Goal: Task Accomplishment & Management: Complete application form

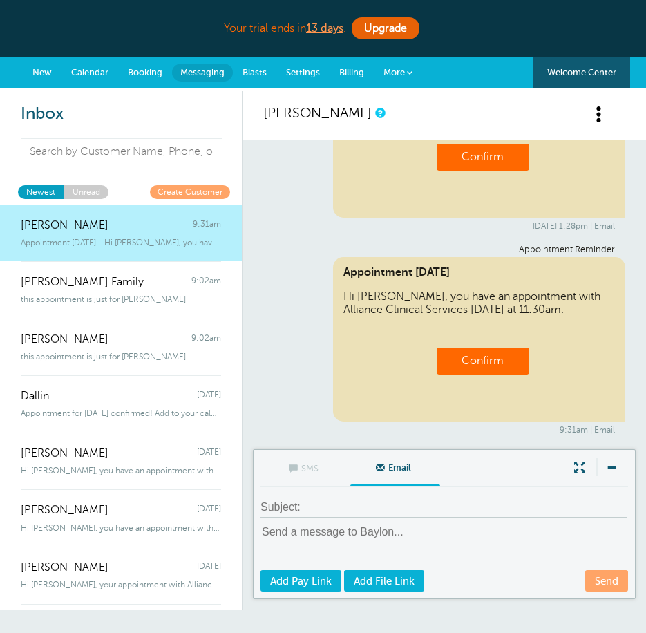
scroll to position [151, 0]
click at [408, 81] on link "More" at bounding box center [398, 72] width 48 height 31
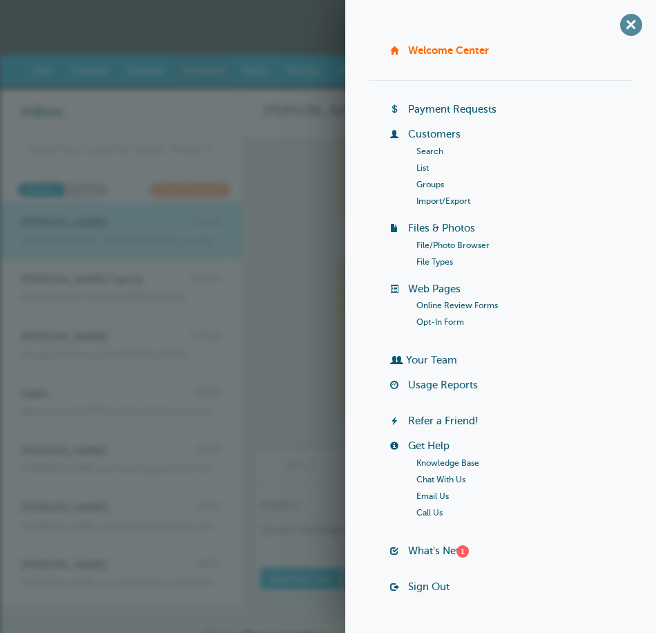
click at [616, 25] on span "+" at bounding box center [631, 24] width 31 height 31
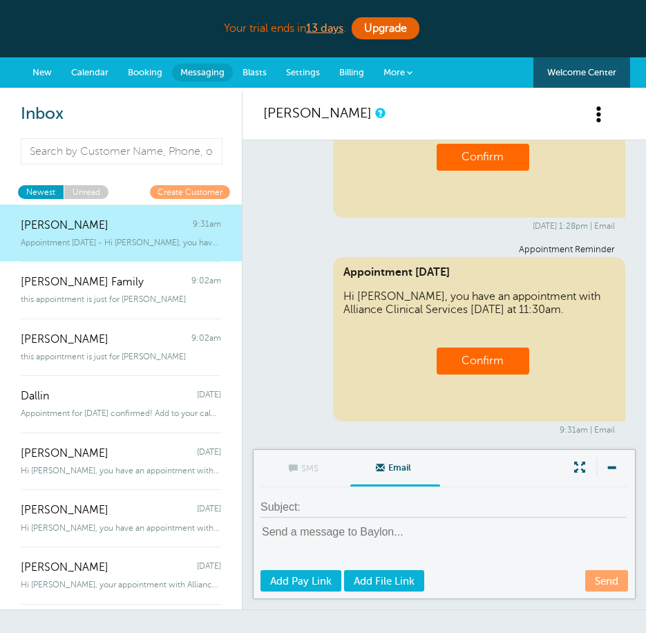
click at [209, 73] on span "Messaging" at bounding box center [202, 72] width 44 height 10
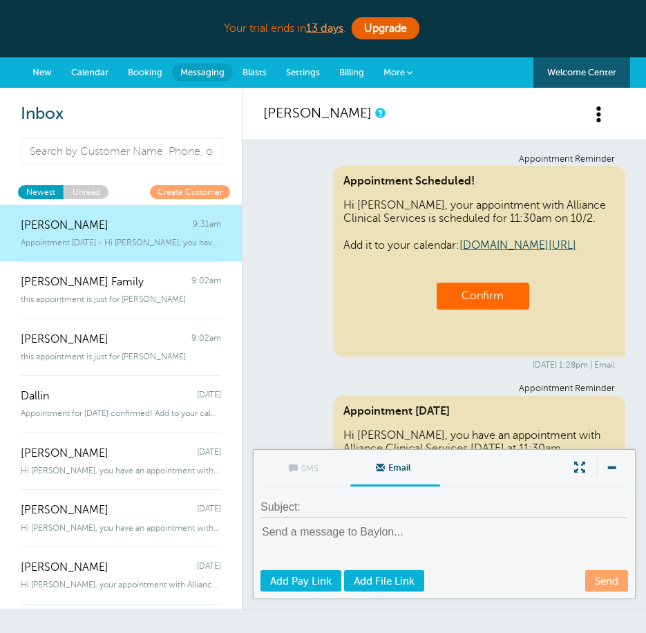
scroll to position [152, 0]
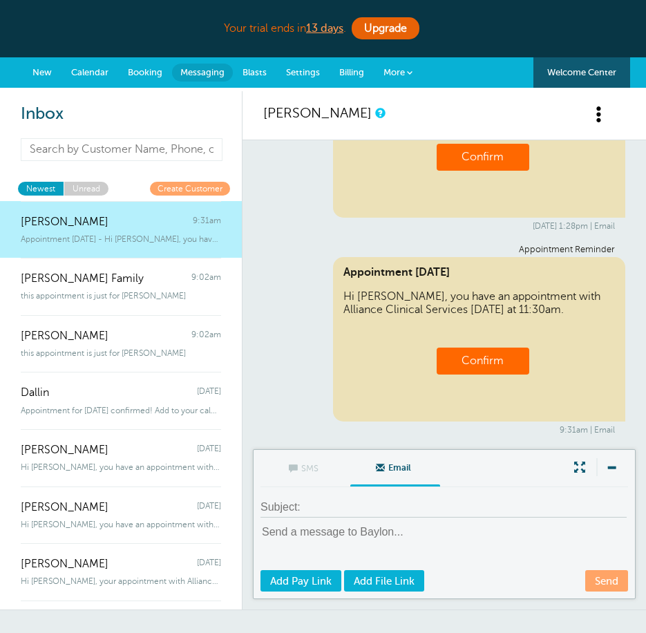
click at [80, 148] on input at bounding box center [122, 149] width 202 height 23
type input "g"
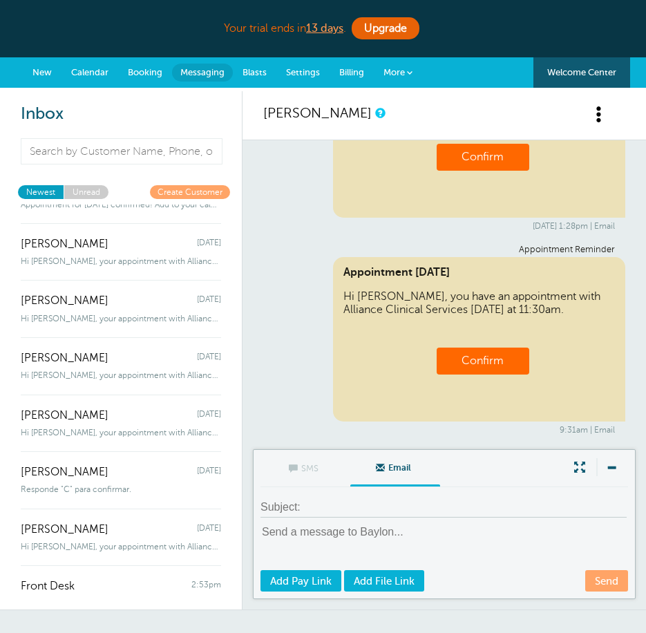
scroll to position [1012, 0]
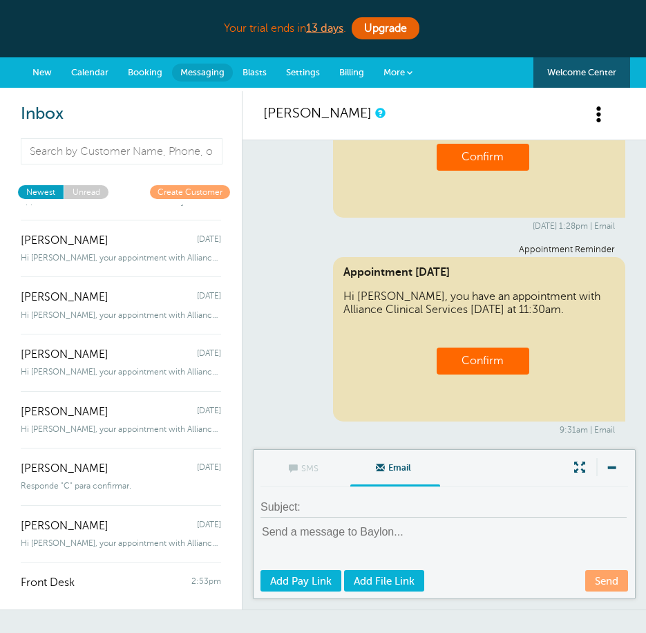
click at [50, 73] on span "New" at bounding box center [41, 72] width 19 height 10
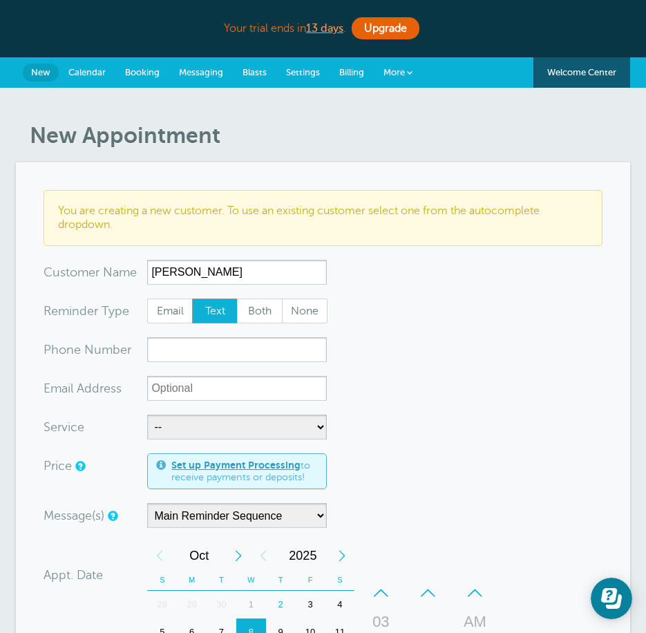
type input "[PERSON_NAME]"
click at [198, 357] on input "xxx-no-autofill" at bounding box center [237, 349] width 180 height 25
click at [168, 344] on input "xxx-no-autofill" at bounding box center [237, 349] width 180 height 25
paste input "385-307-3364"
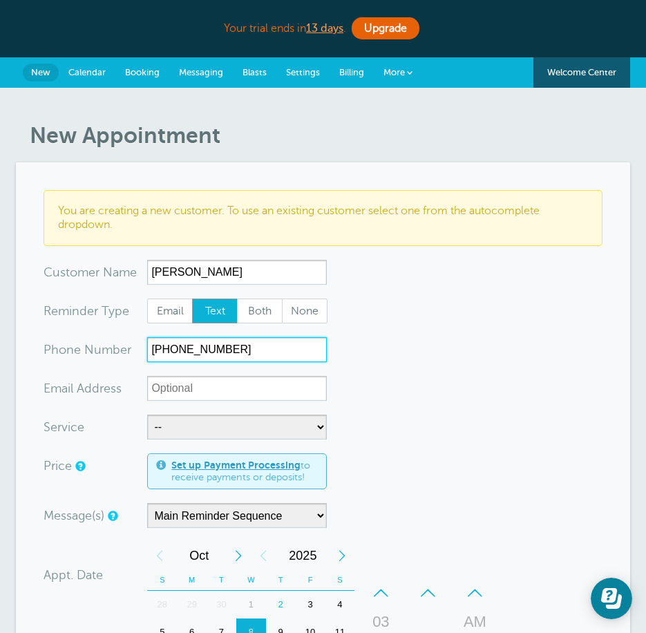
type input "385-307-3364"
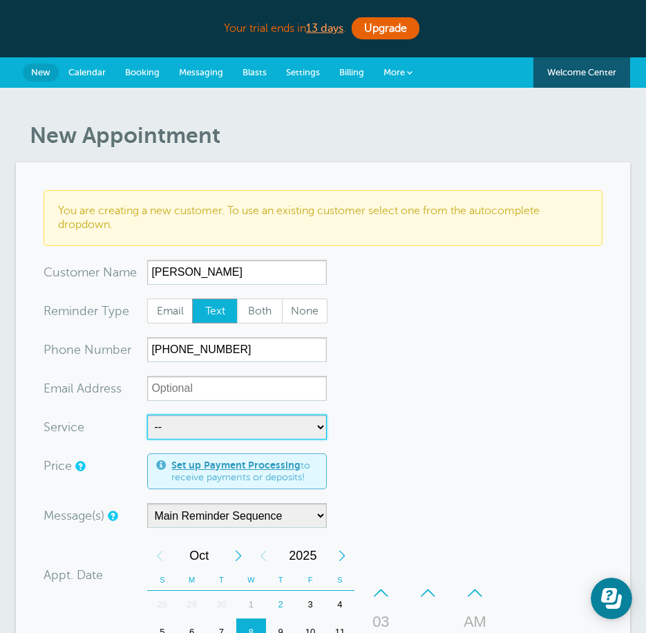
click at [217, 425] on select "-- EVAL Group Group Individual" at bounding box center [237, 427] width 180 height 25
select select "28386"
click at [147, 415] on select "-- EVAL Group Group Individual" at bounding box center [237, 427] width 180 height 25
select select "60"
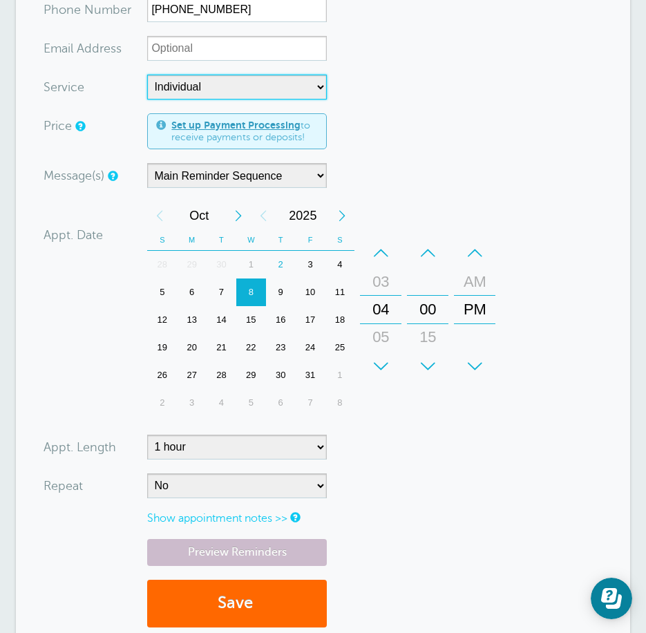
scroll to position [346, 0]
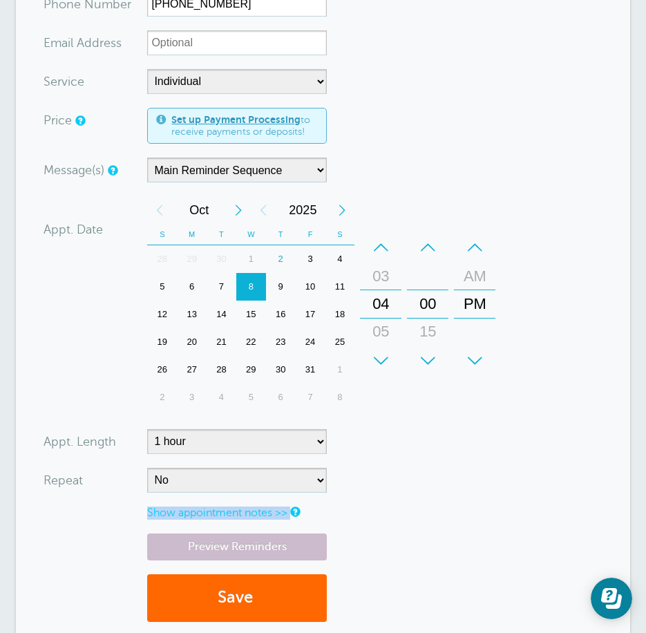
click at [218, 487] on form "You are creating a new customer. To use an existing customer select one from th…" at bounding box center [323, 240] width 558 height 791
click at [390, 252] on div "–" at bounding box center [380, 248] width 41 height 28
click at [319, 477] on select "No Daily Weekly Every 2 weeks Every 3 weeks Every 4 weeks Monthly Every 5 weeks…" at bounding box center [237, 480] width 180 height 25
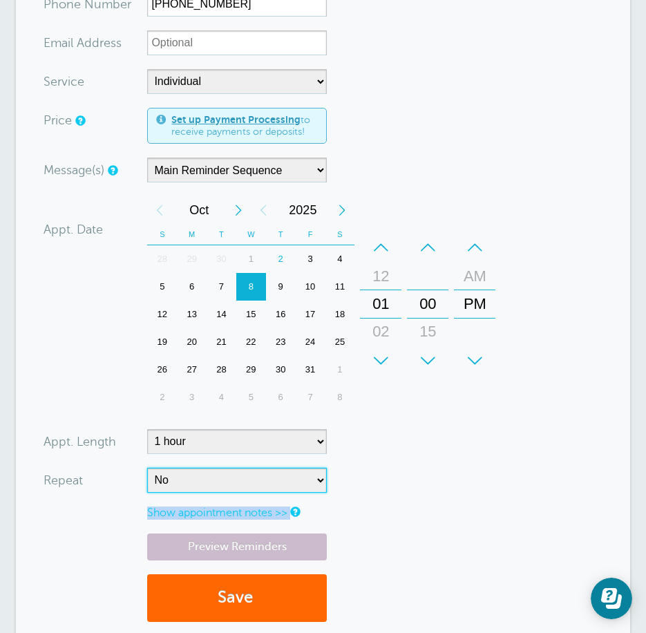
select select "RRULE:FREQ=WEEKLY"
click at [147, 468] on select "No Daily Weekly Every 2 weeks Every 3 weeks Every 4 weeks Monthly Every 5 weeks…" at bounding box center [237, 480] width 180 height 25
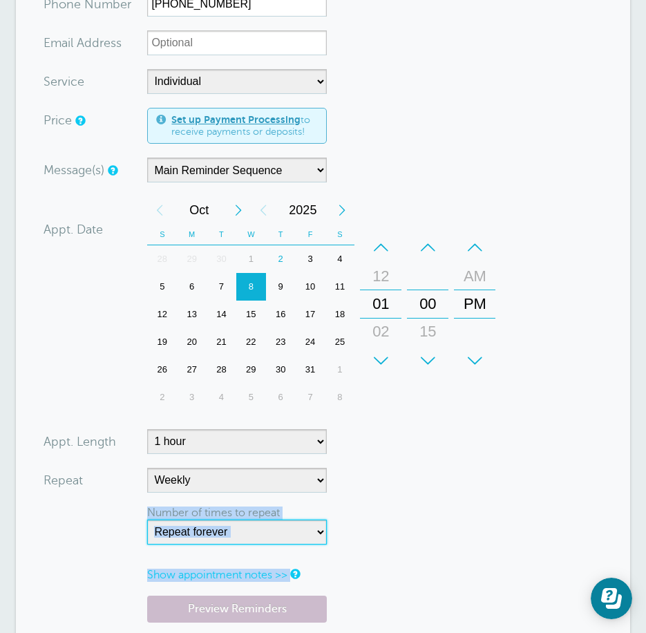
click at [256, 531] on select "Repeat forever 2 3 4 5 6 7 8 9 10 11 12 13 14 15 16 17 18 19 20" at bounding box center [237, 532] width 180 height 25
select select "8"
click at [147, 520] on select "Repeat forever 2 3 4 5 6 7 8 9 10 11 12 13 14 15 16 17 18 19 20" at bounding box center [237, 532] width 180 height 25
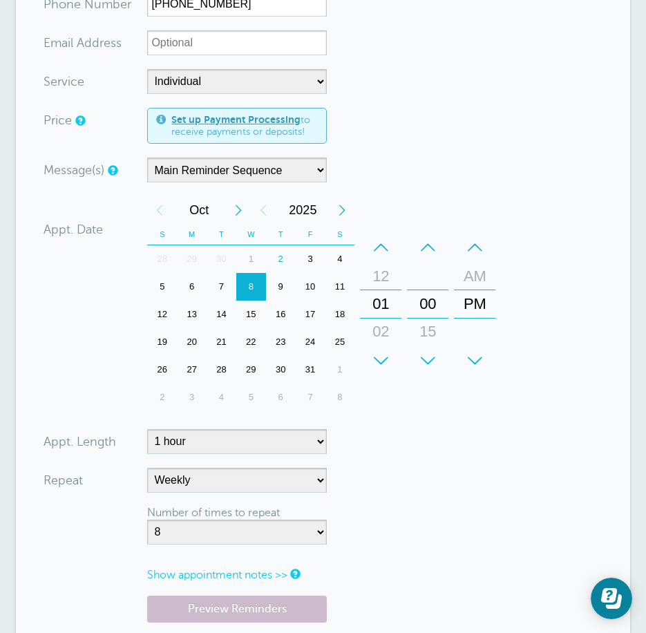
click at [468, 513] on form "You are creating a new customer. To use an existing customer select one from th…" at bounding box center [323, 271] width 558 height 853
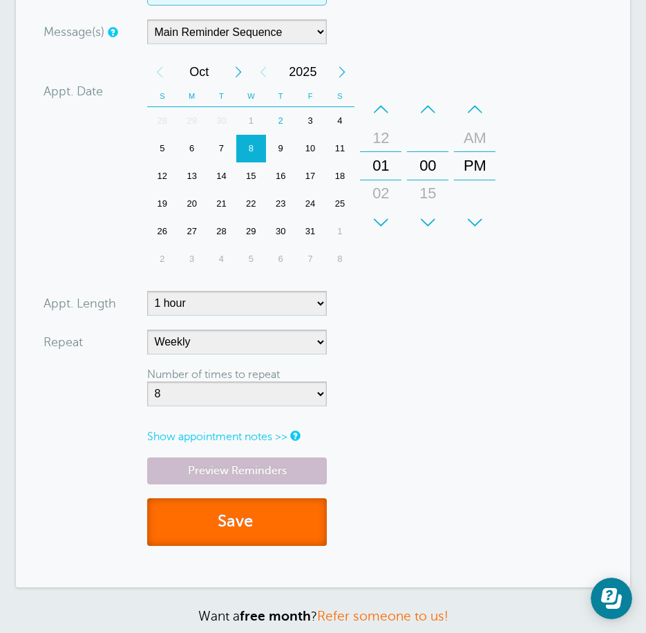
click at [257, 518] on span "submit" at bounding box center [255, 521] width 4 height 19
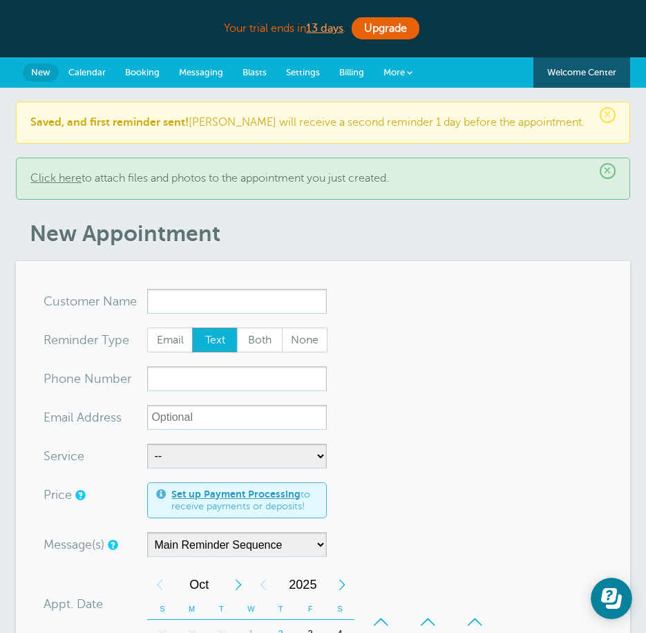
click at [189, 84] on link "Messaging" at bounding box center [201, 72] width 64 height 30
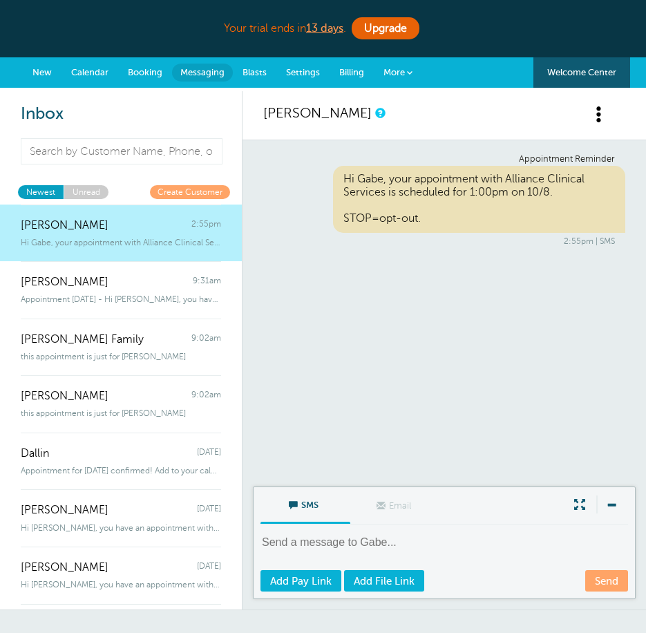
click at [314, 546] on textarea at bounding box center [446, 552] width 370 height 34
type textarea "Please come in to fill out paperwork after school."
click at [621, 585] on link "Send" at bounding box center [606, 580] width 43 height 21
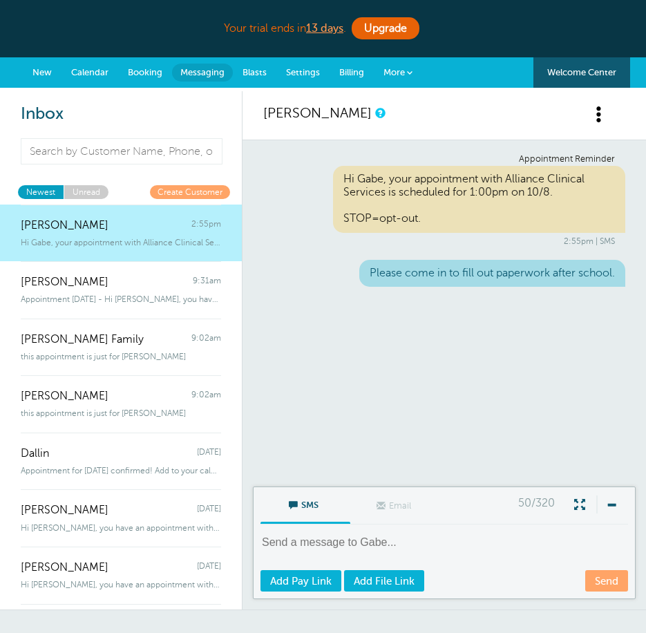
click at [317, 536] on textarea at bounding box center [446, 552] width 370 height 34
type textarea "We need your paperwork before your appointment."
click at [629, 596] on div "SMS Email Write Message 47/320 We need your paperwork before your appointment. …" at bounding box center [444, 542] width 383 height 113
click at [627, 588] on link "Send" at bounding box center [606, 580] width 43 height 21
